Goal: Task Accomplishment & Management: Use online tool/utility

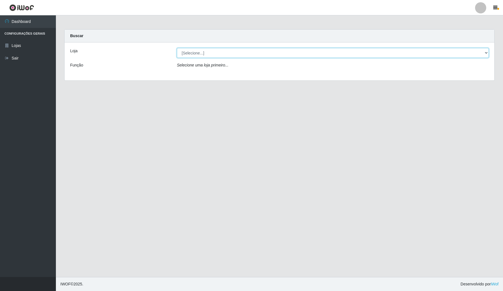
click at [307, 53] on select "[Selecione...] Rede Compras Supermercados - LOJA 4" at bounding box center [333, 53] width 312 height 10
select select "159"
click at [177, 48] on select "[Selecione...] Rede Compras Supermercados - LOJA 4" at bounding box center [333, 53] width 312 height 10
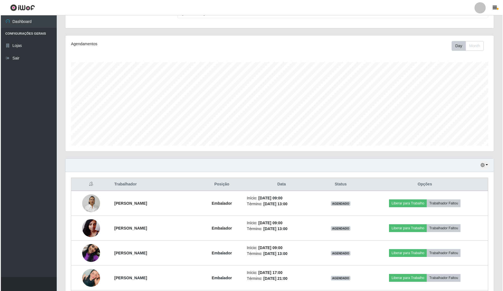
scroll to position [105, 0]
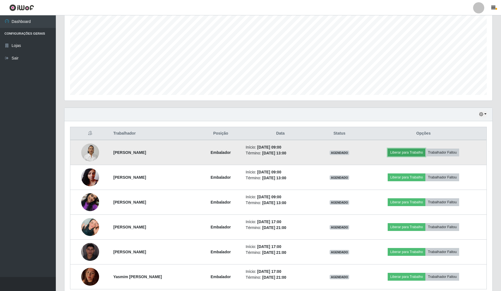
click at [407, 152] on button "Liberar para Trabalho" at bounding box center [407, 153] width 38 height 8
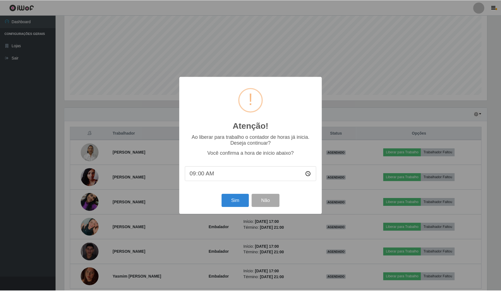
scroll to position [116, 424]
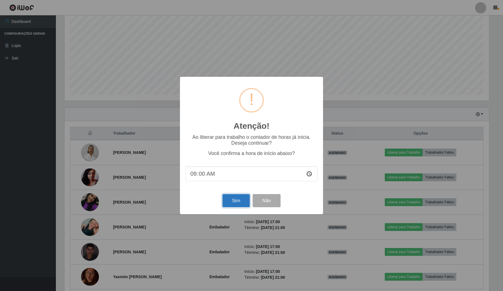
click at [242, 200] on button "Sim" at bounding box center [235, 200] width 27 height 13
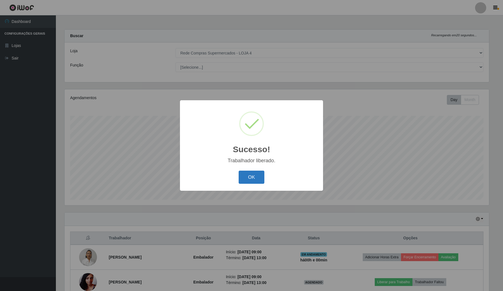
click at [249, 173] on button "OK" at bounding box center [251, 177] width 26 height 13
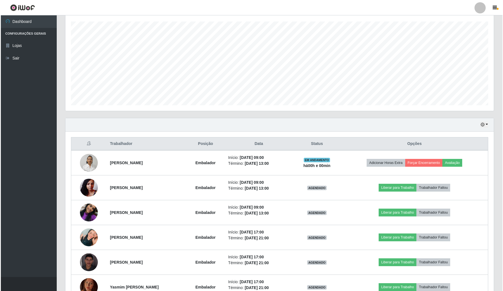
scroll to position [105, 0]
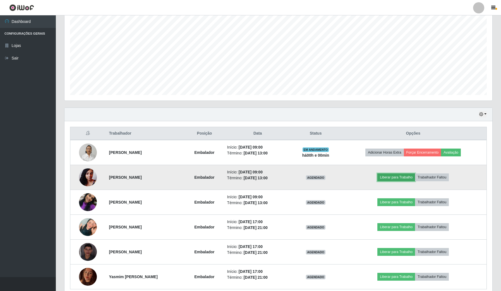
click at [406, 179] on button "Liberar para Trabalho" at bounding box center [397, 177] width 38 height 8
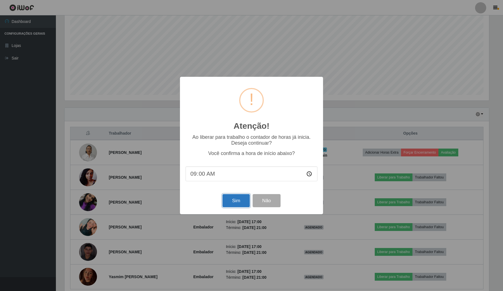
click at [235, 205] on button "Sim" at bounding box center [235, 200] width 27 height 13
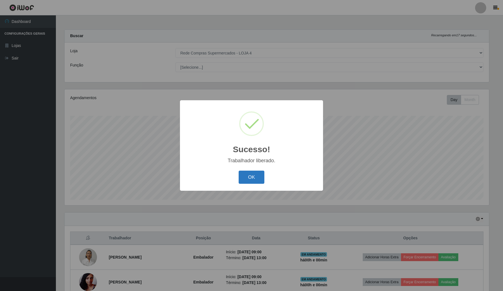
click at [257, 175] on button "OK" at bounding box center [251, 177] width 26 height 13
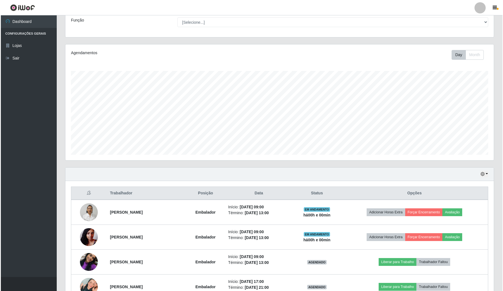
scroll to position [105, 0]
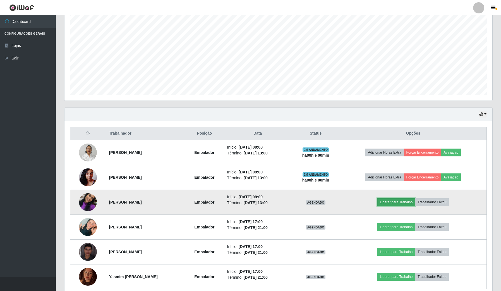
click at [411, 203] on button "Liberar para Trabalho" at bounding box center [397, 202] width 38 height 8
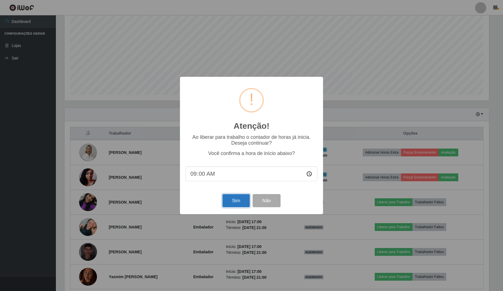
click at [243, 202] on button "Sim" at bounding box center [235, 200] width 27 height 13
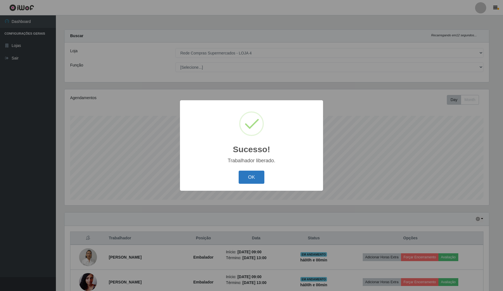
click at [252, 180] on button "OK" at bounding box center [251, 177] width 26 height 13
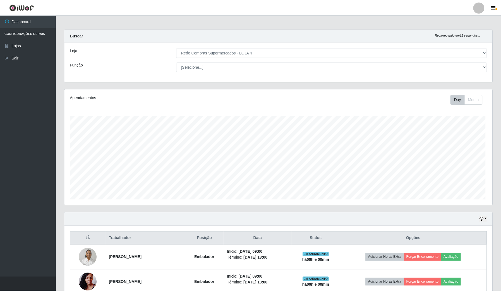
scroll to position [0, 0]
